Goal: Task Accomplishment & Management: Manage account settings

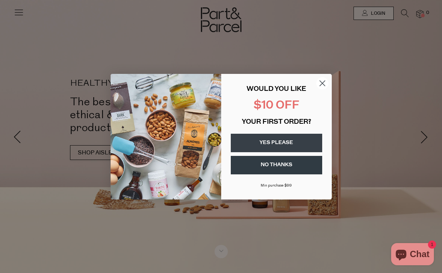
click at [292, 139] on button "YES PLEASE" at bounding box center [277, 143] width 92 height 18
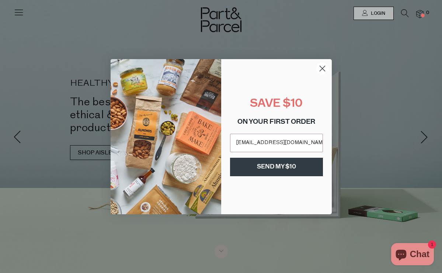
type input "[EMAIL_ADDRESS][DOMAIN_NAME]"
click input "Submit" at bounding box center [0, 0] width 0 height 0
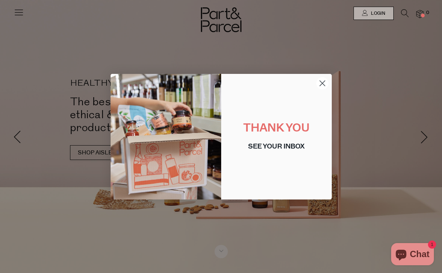
click at [325, 88] on circle "Close dialog" at bounding box center [322, 83] width 12 height 12
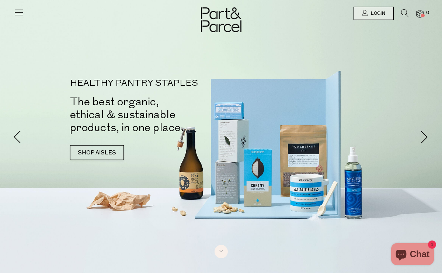
click at [418, 13] on img at bounding box center [420, 14] width 7 height 8
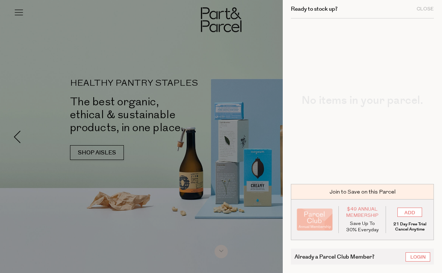
click at [424, 6] on div "Ready to stock up? Close" at bounding box center [362, 9] width 143 height 18
click at [425, 9] on div "Close" at bounding box center [425, 9] width 17 height 5
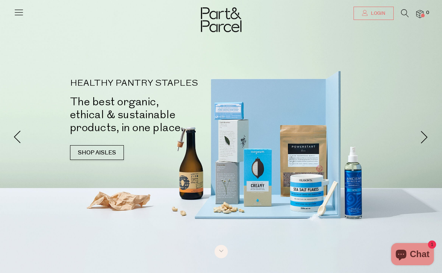
click at [380, 11] on span "Login" at bounding box center [377, 13] width 16 height 6
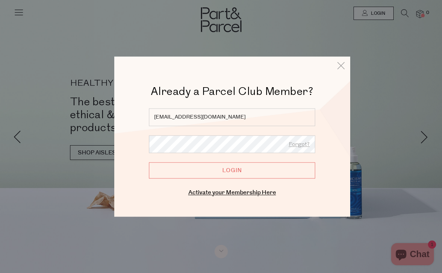
click at [212, 119] on input "[EMAIL_ADDRESS][DOMAIN_NAME]" at bounding box center [232, 117] width 166 height 18
type input "[EMAIL_ADDRESS][DOMAIN_NAME]"
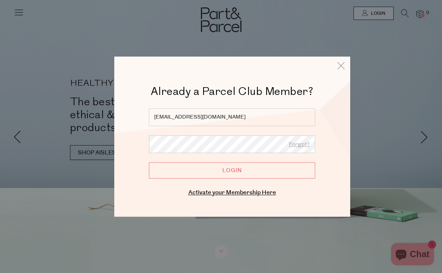
click at [232, 170] on input "Login" at bounding box center [232, 170] width 166 height 16
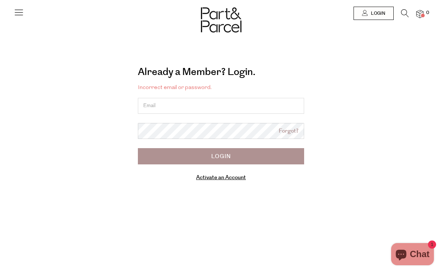
click at [288, 131] on link "Forgot?" at bounding box center [289, 131] width 20 height 8
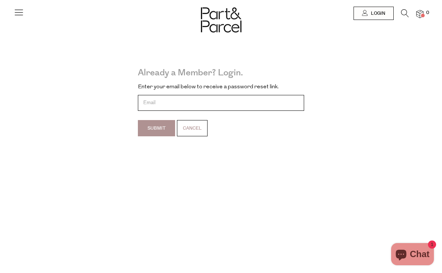
click at [182, 97] on input "email" at bounding box center [221, 103] width 166 height 16
type input "[EMAIL_ADDRESS][DOMAIN_NAME]"
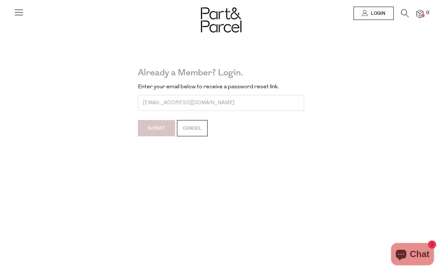
click at [152, 129] on input "Submit" at bounding box center [156, 128] width 37 height 16
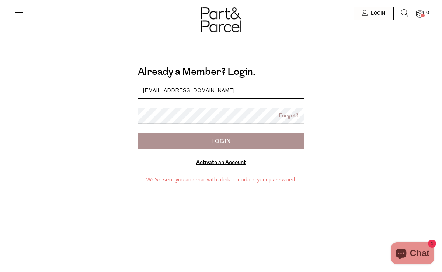
type input "[EMAIL_ADDRESS][DOMAIN_NAME]"
